Goal: Transaction & Acquisition: Subscribe to service/newsletter

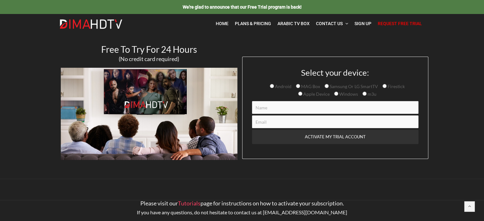
click at [384, 87] on input "Firestick" at bounding box center [385, 86] width 4 height 4
radio input "true"
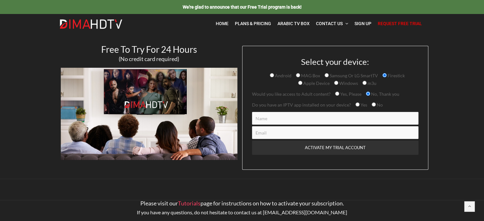
click at [357, 104] on input "Yes" at bounding box center [358, 104] width 4 height 4
radio input "true"
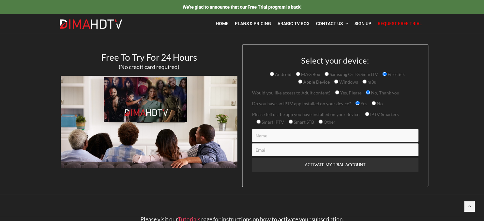
click at [288, 133] on input "Contact form" at bounding box center [335, 135] width 166 height 13
click at [265, 139] on input "Contact form" at bounding box center [335, 135] width 166 height 13
click at [366, 114] on input "IPTV Smarters" at bounding box center [367, 114] width 4 height 4
radio input "true"
click at [303, 137] on input "Contact form" at bounding box center [335, 135] width 166 height 13
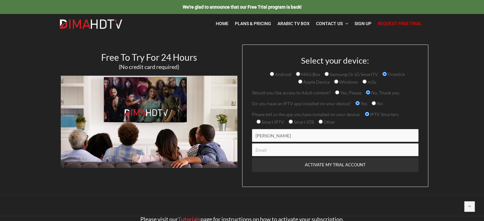
type input "glen king"
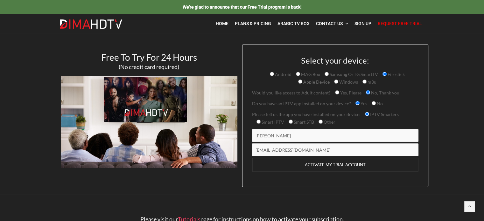
type input "musicman1966@outlook.com"
click at [335, 165] on input "ACTIVATE MY TRIAL ACCOUNT" at bounding box center [335, 165] width 166 height 14
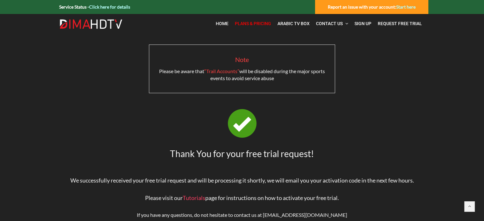
click at [251, 24] on span "Plans & Pricing" at bounding box center [253, 23] width 36 height 5
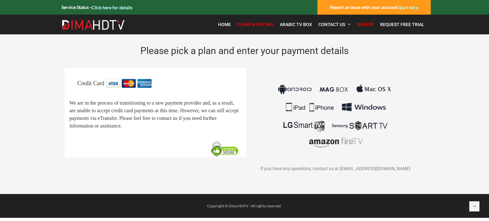
click at [260, 23] on span "Plans & Pricing" at bounding box center [255, 24] width 36 height 5
click at [337, 141] on img at bounding box center [335, 116] width 118 height 74
click at [223, 25] on span "Home" at bounding box center [224, 24] width 13 height 5
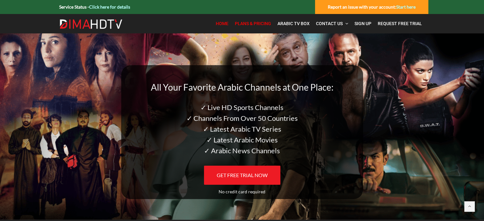
click at [264, 24] on span "Plans & Pricing" at bounding box center [253, 23] width 36 height 5
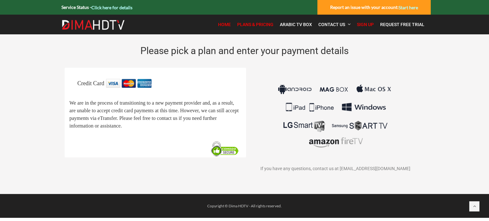
click at [227, 23] on span "Home" at bounding box center [224, 24] width 13 height 5
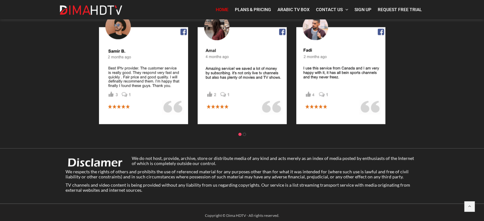
scroll to position [867, 0]
